Goal: Information Seeking & Learning: Learn about a topic

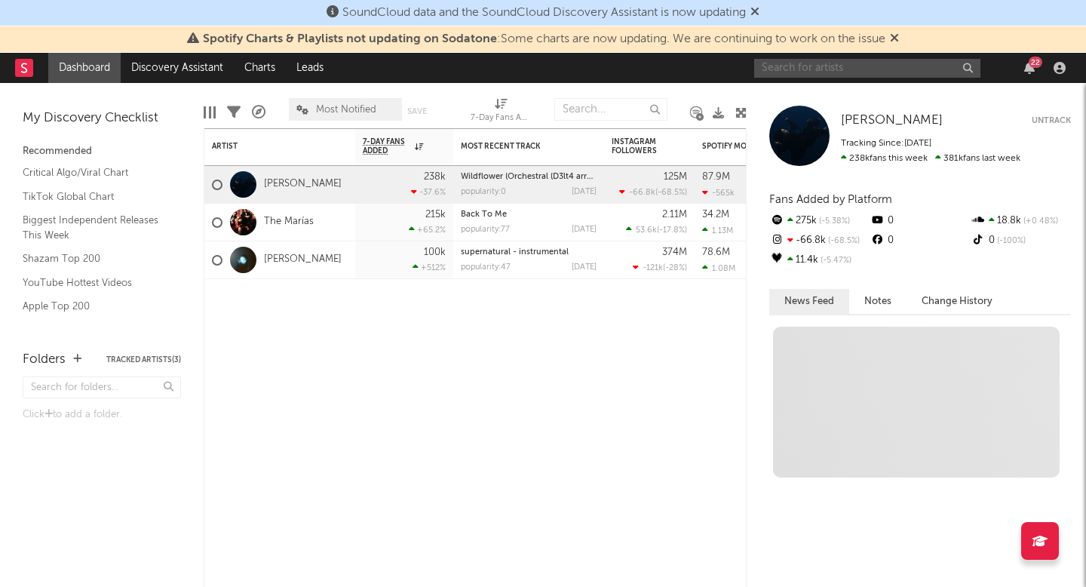
click at [847, 63] on input "text" at bounding box center [867, 68] width 226 height 19
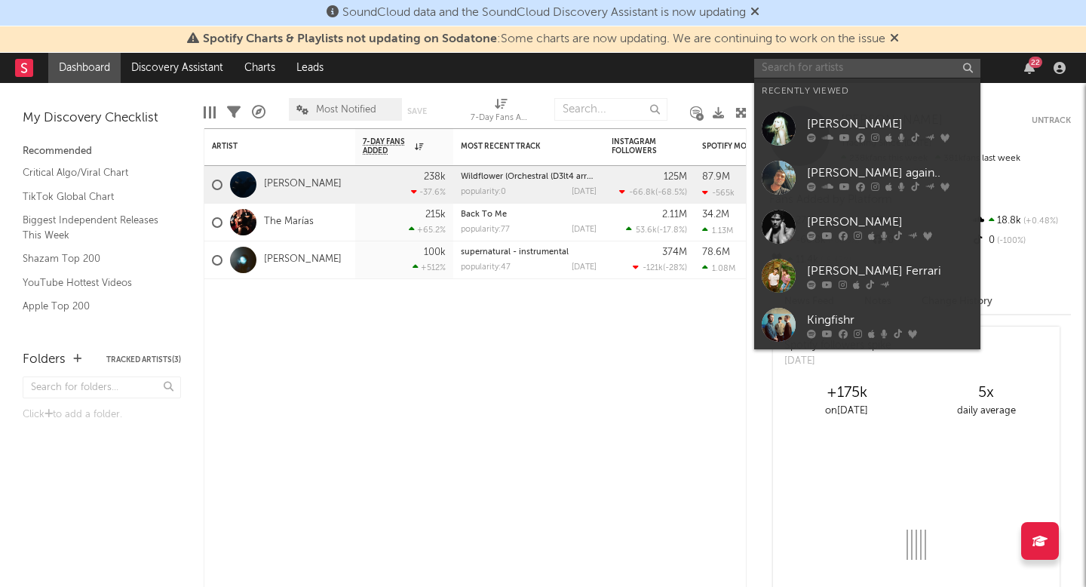
type input "e"
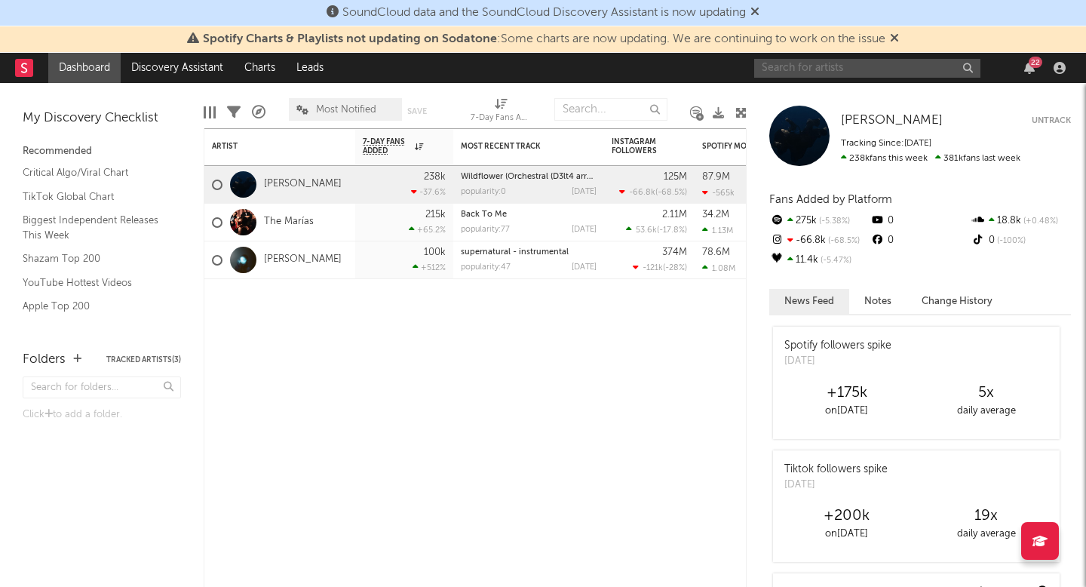
click at [800, 72] on input "text" at bounding box center [867, 68] width 226 height 19
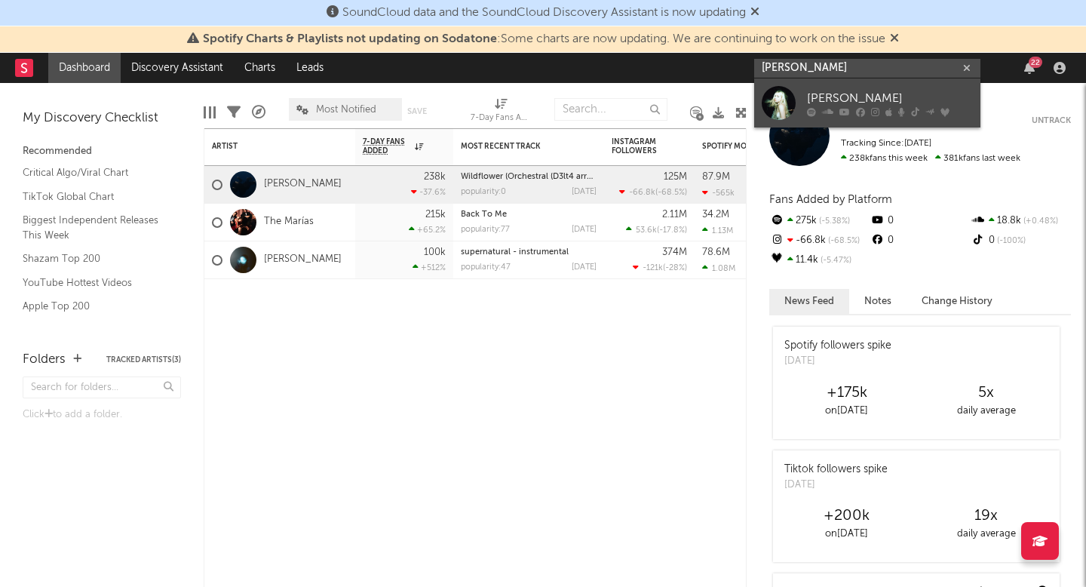
type input "[PERSON_NAME]"
click at [776, 104] on div at bounding box center [779, 103] width 34 height 34
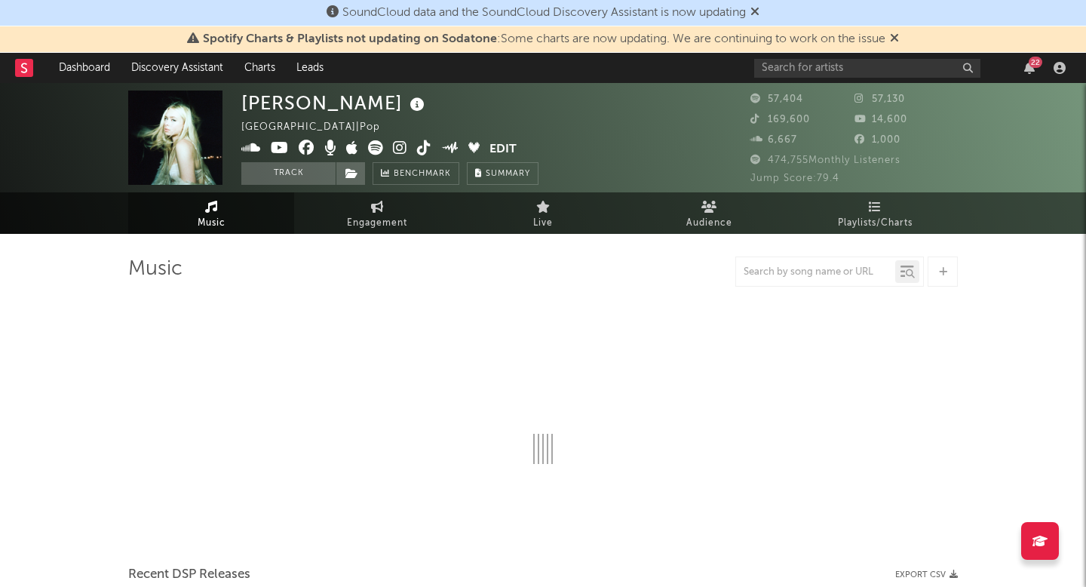
select select "6m"
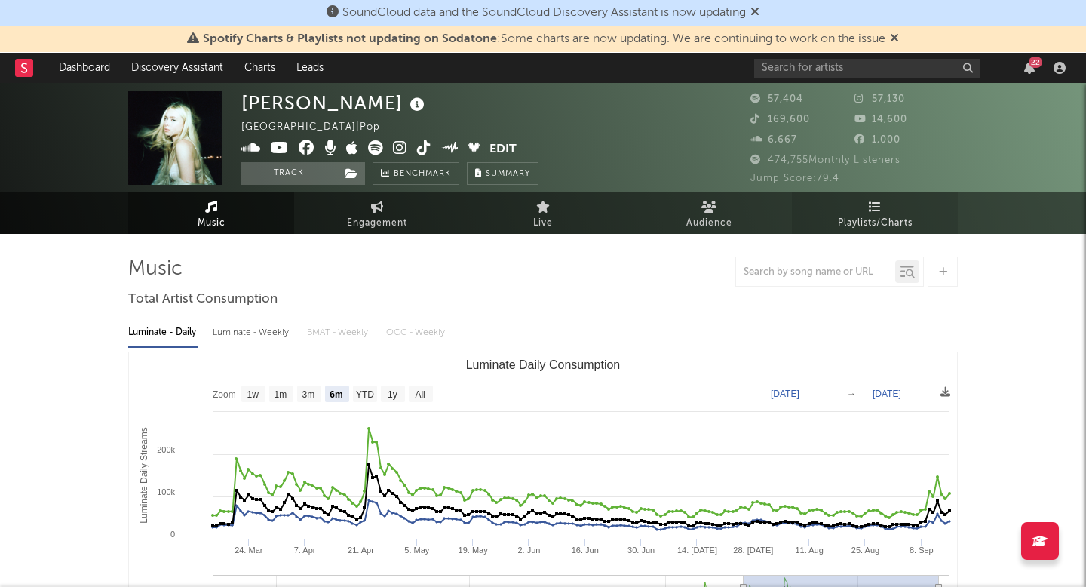
click at [838, 222] on span "Playlists/Charts" at bounding box center [875, 223] width 75 height 18
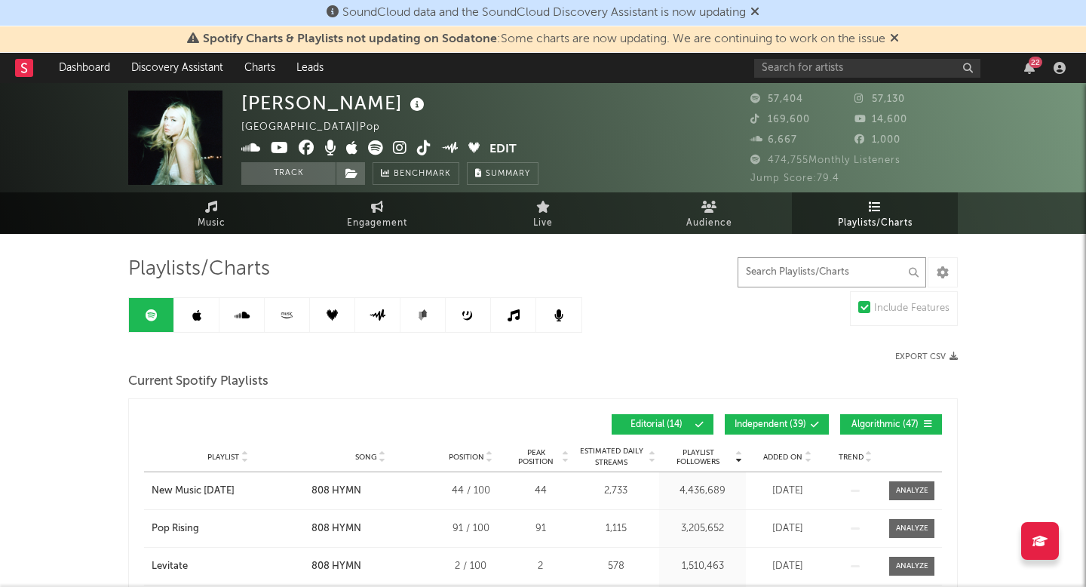
click at [810, 270] on input "text" at bounding box center [832, 272] width 189 height 30
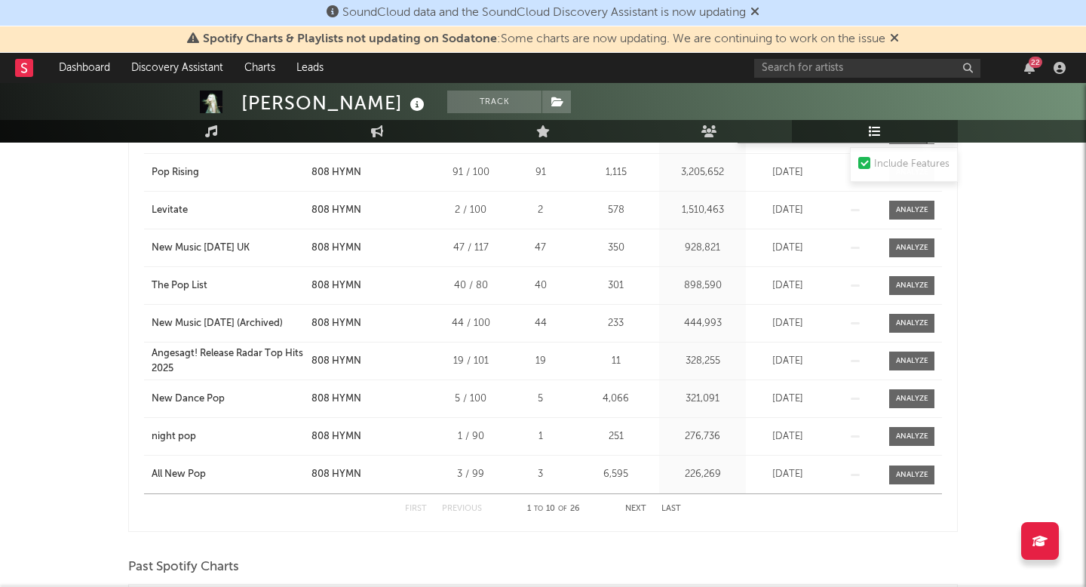
scroll to position [358, 0]
click at [631, 508] on button "Next" at bounding box center [635, 507] width 21 height 8
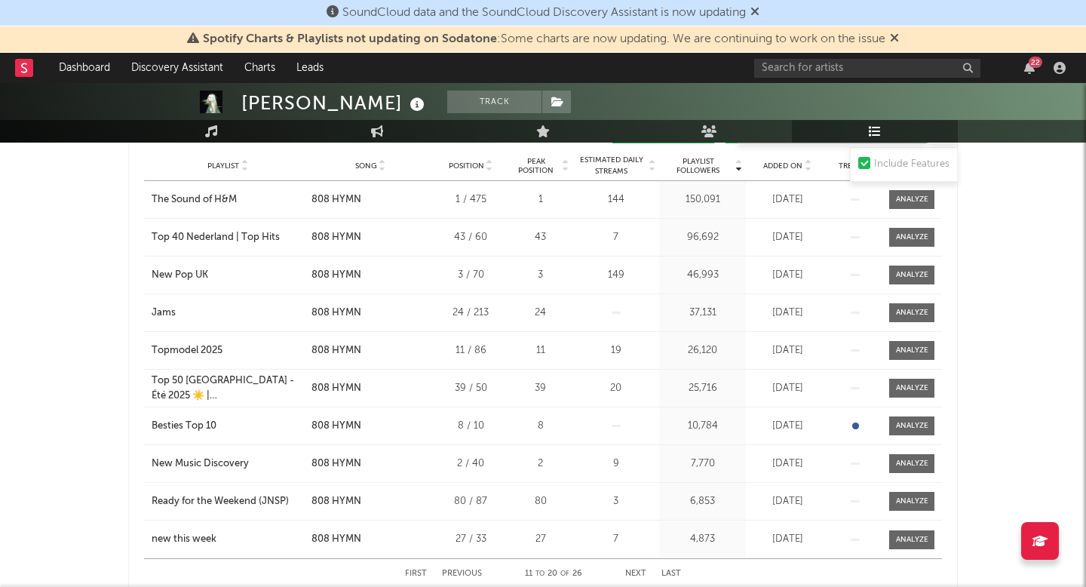
scroll to position [274, 0]
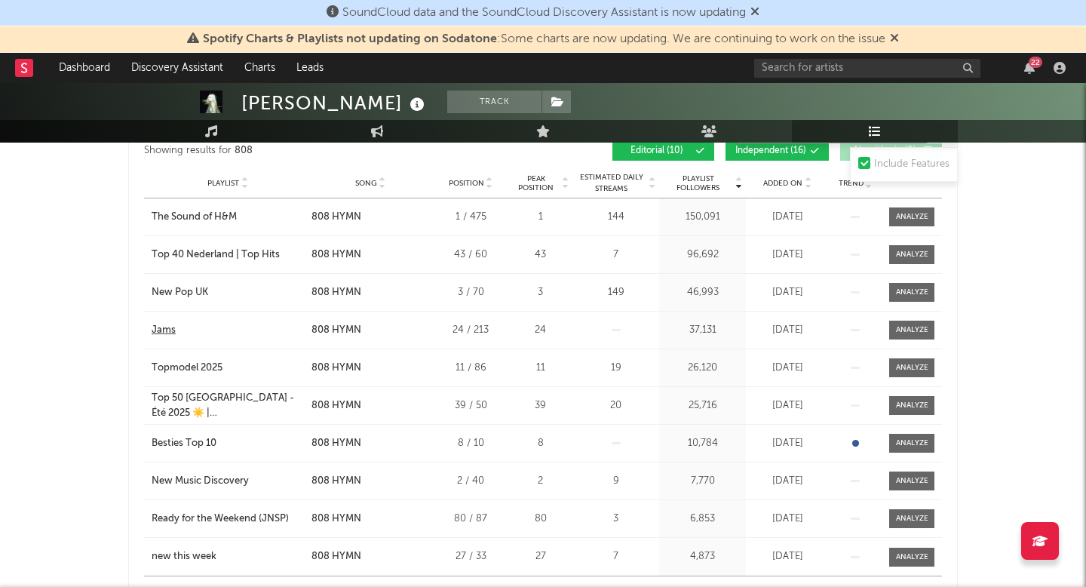
type input "808"
click at [165, 331] on div "Jams" at bounding box center [164, 330] width 24 height 15
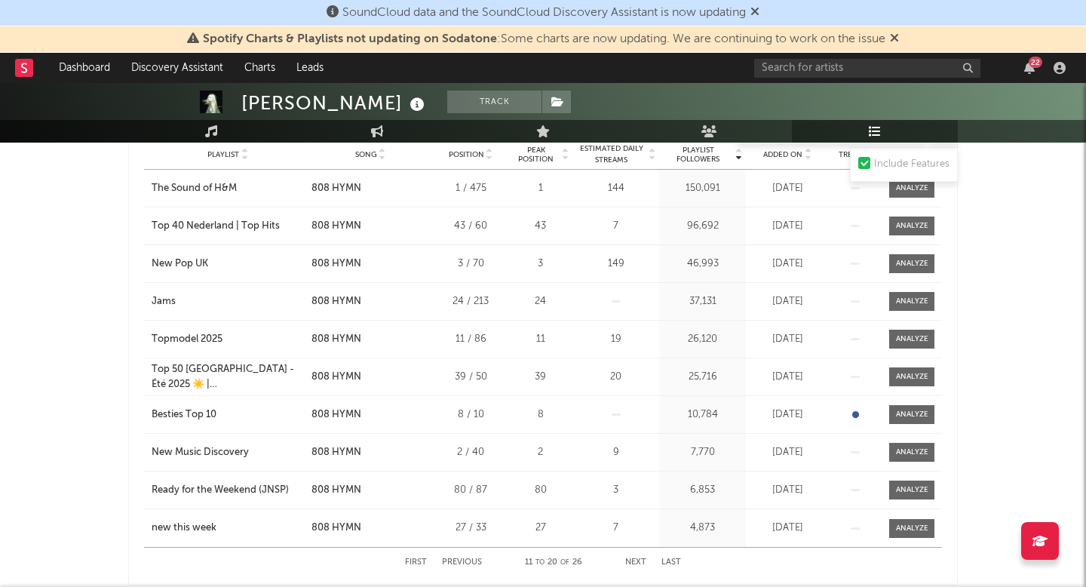
scroll to position [304, 0]
click at [186, 189] on div "The Sound of H&M" at bounding box center [194, 187] width 85 height 15
